Goal: Task Accomplishment & Management: Use online tool/utility

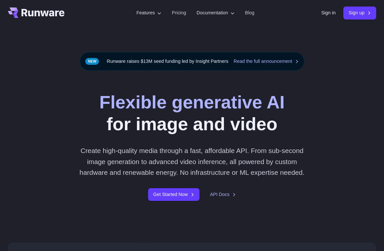
scroll to position [6, 0]
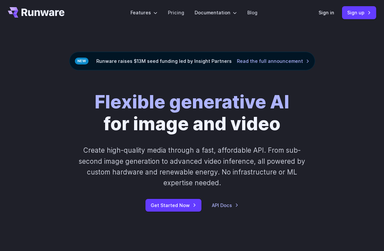
click at [180, 210] on link "Get Started Now" at bounding box center [173, 205] width 56 height 13
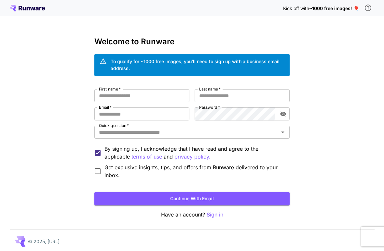
click at [170, 94] on input "First name   *" at bounding box center [141, 95] width 95 height 13
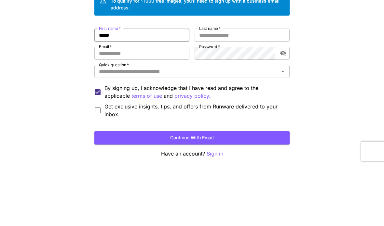
type input "*****"
click at [244, 89] on input "Last name   *" at bounding box center [242, 95] width 95 height 13
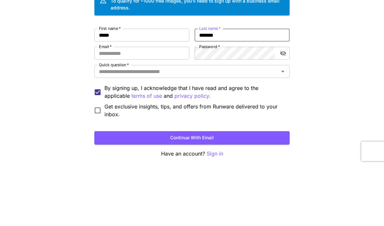
type input "*******"
click at [166, 107] on input "Email   *" at bounding box center [141, 113] width 95 height 13
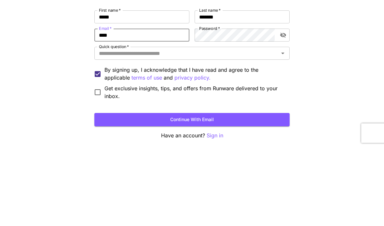
type input "**********"
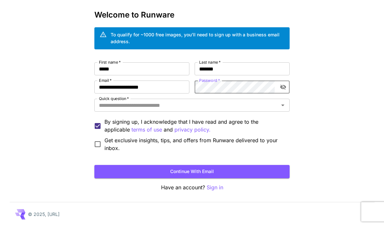
click at [283, 104] on icon "Open" at bounding box center [283, 106] width 8 height 8
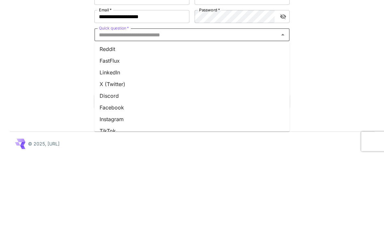
scroll to position [23, 0]
click at [113, 115] on li "Reddit" at bounding box center [191, 121] width 195 height 12
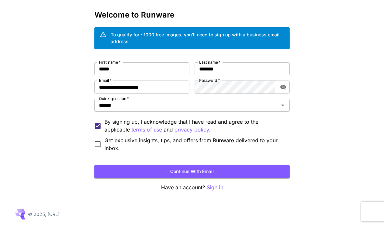
click at [224, 171] on button "Continue with email" at bounding box center [191, 171] width 195 height 13
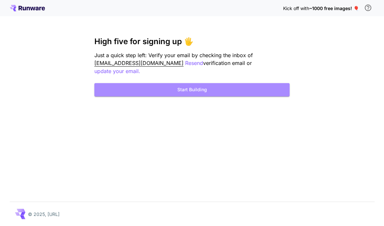
click at [210, 83] on button "Start Building" at bounding box center [191, 89] width 195 height 13
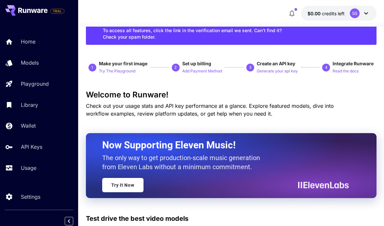
click at [29, 45] on p "Home" at bounding box center [28, 42] width 15 height 8
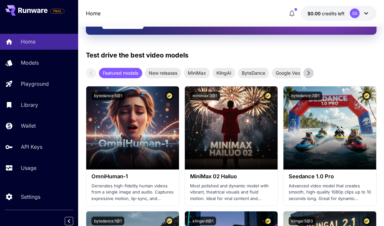
scroll to position [189, 0]
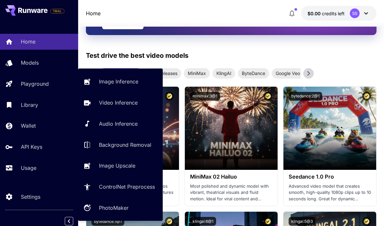
click at [31, 87] on p "Playground" at bounding box center [35, 84] width 28 height 8
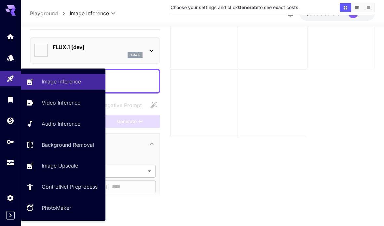
scroll to position [26, 0]
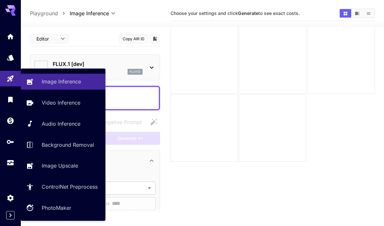
type input "**********"
click at [60, 83] on p "Image Inference" at bounding box center [61, 82] width 39 height 8
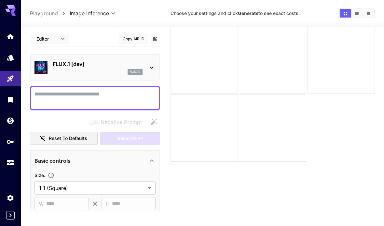
click at [53, 68] on p "FLUX.1 [dev]" at bounding box center [98, 64] width 90 height 8
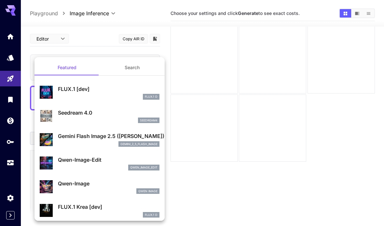
click at [214, 72] on div at bounding box center [192, 113] width 384 height 226
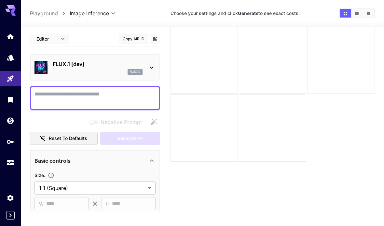
click at [215, 66] on div at bounding box center [203, 59] width 67 height 67
click at [57, 94] on textarea "Negative Prompt" at bounding box center [94, 98] width 121 height 16
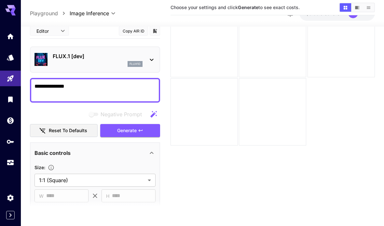
scroll to position [42, 0]
type textarea "**********"
click at [151, 62] on icon at bounding box center [152, 60] width 8 height 8
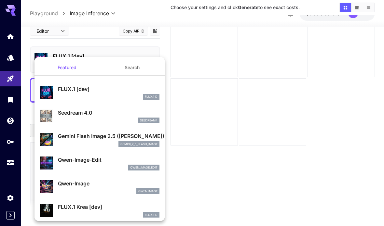
click at [137, 69] on button "Search" at bounding box center [132, 68] width 65 height 16
